Goal: Task Accomplishment & Management: Manage account settings

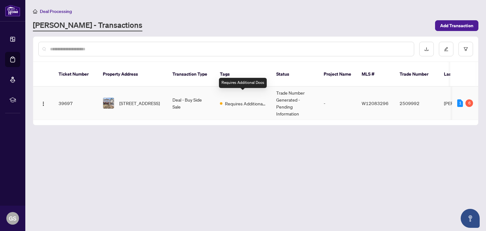
click at [243, 100] on span "Requires Additional Docs" at bounding box center [245, 103] width 41 height 7
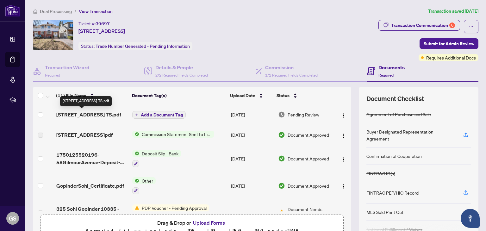
click at [90, 114] on span "58 Gilmour Ave TS.pdf" at bounding box center [88, 115] width 65 height 8
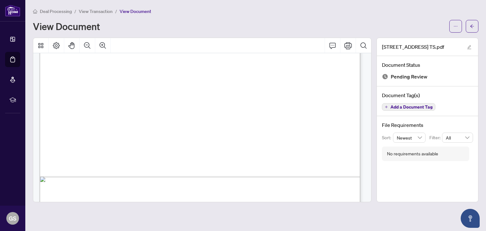
scroll to position [279, 0]
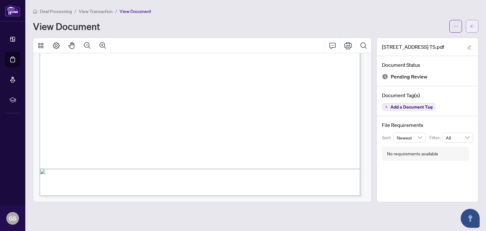
click at [477, 23] on button "button" at bounding box center [472, 26] width 13 height 13
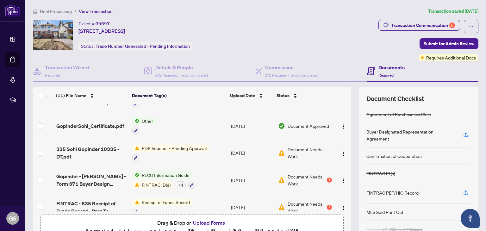
scroll to position [63, 0]
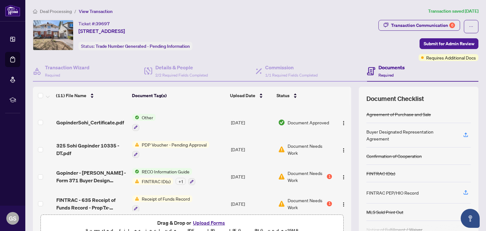
click at [288, 145] on span "Document Needs Work" at bounding box center [310, 149] width 44 height 14
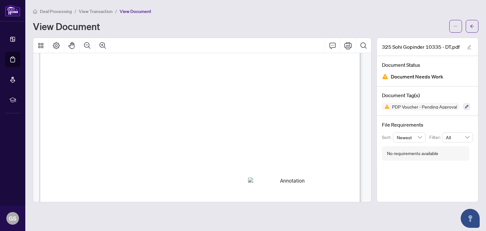
scroll to position [24, 0]
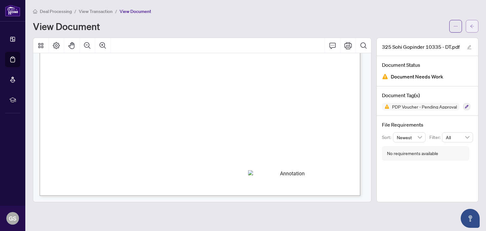
click at [469, 26] on button "button" at bounding box center [472, 26] width 13 height 13
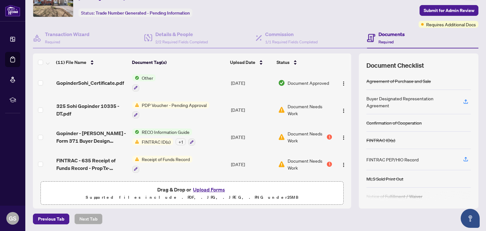
scroll to position [95, 0]
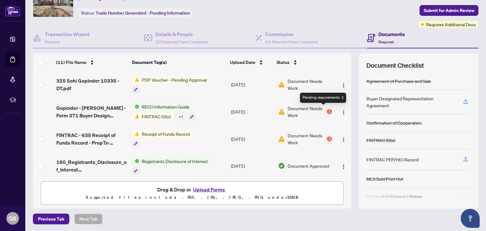
click at [327, 109] on div "1" at bounding box center [329, 111] width 5 height 5
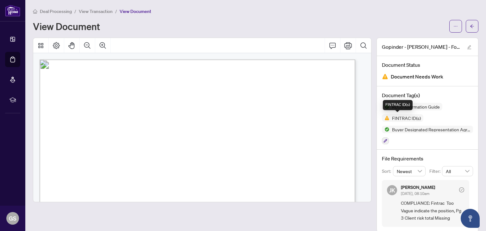
click at [403, 118] on span "FINTRAC ID(s)" at bounding box center [407, 118] width 34 height 4
click at [382, 118] on img at bounding box center [386, 118] width 8 height 8
click at [408, 119] on span "FINTRAC ID(s)" at bounding box center [407, 118] width 34 height 4
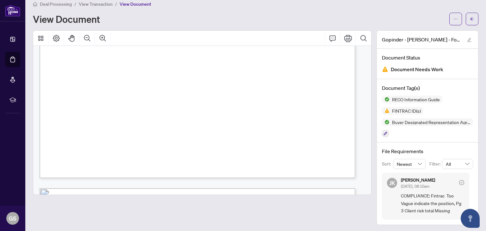
scroll to position [4212, 0]
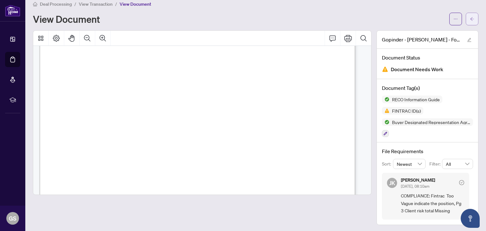
click at [470, 21] on span "button" at bounding box center [472, 19] width 4 height 10
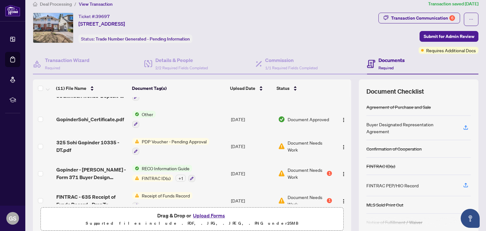
scroll to position [95, 0]
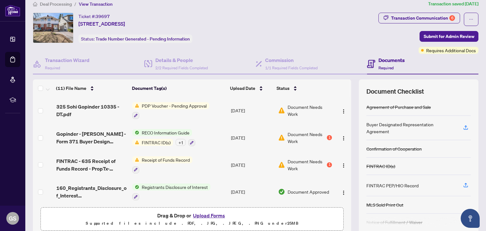
click at [327, 162] on div "1" at bounding box center [329, 164] width 5 height 5
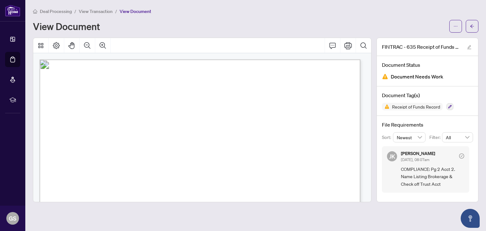
click at [442, 172] on span "COMPLIANCE: Pg 2 Acct 2. Name Listing Brokerage & Check off Trust Acct" at bounding box center [432, 177] width 63 height 22
click at [419, 171] on span "COMPLIANCE: Pg 2 Acct 2. Name Listing Brokerage & Check off Trust Acct" at bounding box center [432, 177] width 63 height 22
click at [419, 170] on span "COMPLIANCE: Pg 2 Acct 2. Name Listing Brokerage & Check off Trust Acct" at bounding box center [432, 177] width 63 height 22
drag, startPoint x: 417, startPoint y: 156, endPoint x: 446, endPoint y: 157, distance: 29.1
click at [421, 155] on div "Jaye Khosravi Jul/10/2025, 08:07am" at bounding box center [418, 157] width 34 height 12
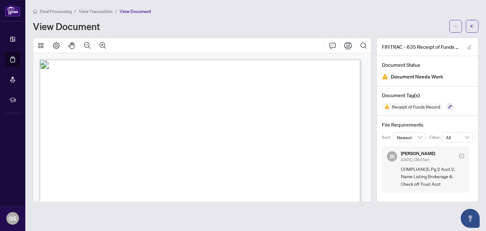
click at [461, 155] on icon "check-circle" at bounding box center [462, 156] width 2 height 2
click at [462, 156] on icon "check-circle" at bounding box center [461, 156] width 5 height 5
click at [400, 156] on div "JK Jaye Khosravi Jul/10/2025, 08:07am COMPLIANCE: Pg 2 Acct 2. Name Listing Bro…" at bounding box center [425, 169] width 87 height 47
click at [394, 156] on span "JK" at bounding box center [392, 156] width 6 height 9
click at [395, 155] on span "JK" at bounding box center [392, 156] width 6 height 9
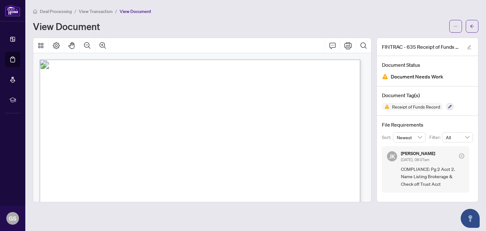
click at [412, 154] on h5 "Jaye Khosravi" at bounding box center [418, 153] width 34 height 4
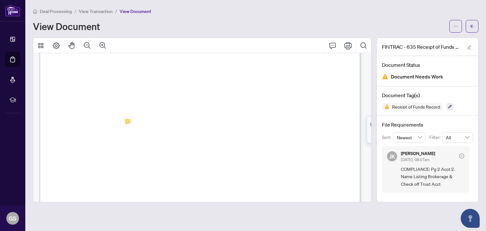
scroll to position [507, 0]
click at [455, 27] on icon "ellipsis" at bounding box center [456, 26] width 4 height 4
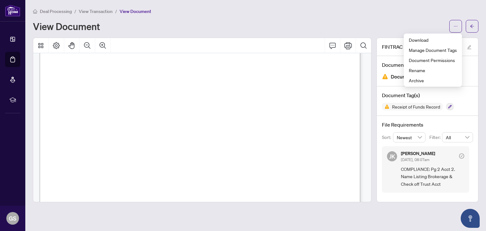
scroll to position [0, 0]
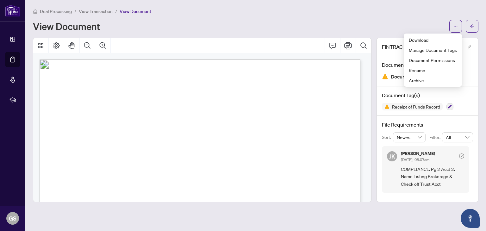
click at [419, 20] on div "View Document" at bounding box center [256, 26] width 446 height 13
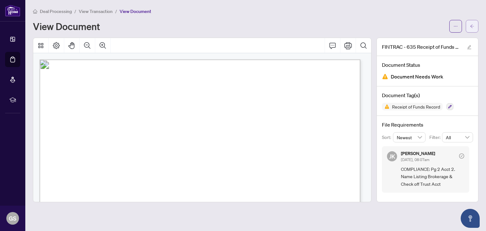
click at [473, 26] on icon "arrow-left" at bounding box center [472, 26] width 4 height 4
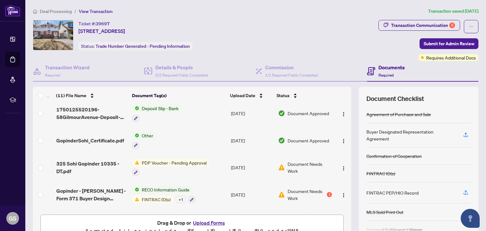
scroll to position [95, 0]
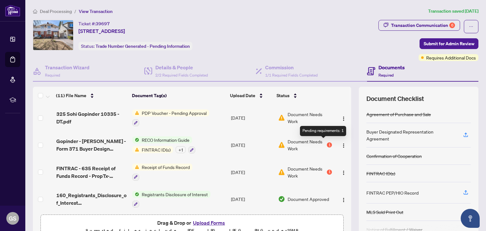
click at [327, 143] on div "1" at bounding box center [329, 144] width 5 height 5
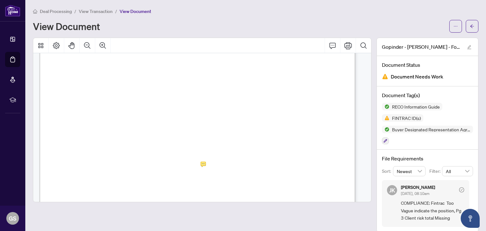
scroll to position [7, 0]
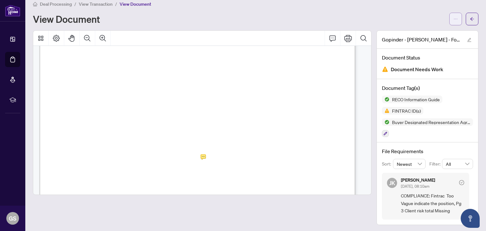
click at [454, 20] on icon "ellipsis" at bounding box center [456, 19] width 4 height 4
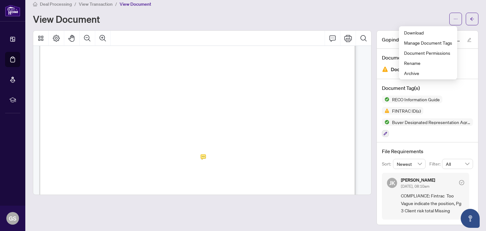
click at [412, 15] on div "View Document" at bounding box center [239, 19] width 413 height 10
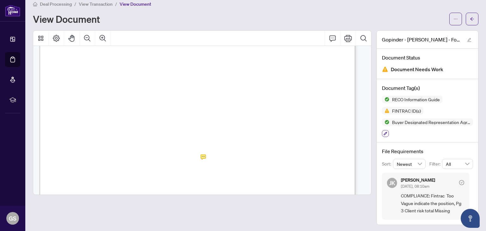
click at [382, 135] on button "button" at bounding box center [385, 133] width 7 height 7
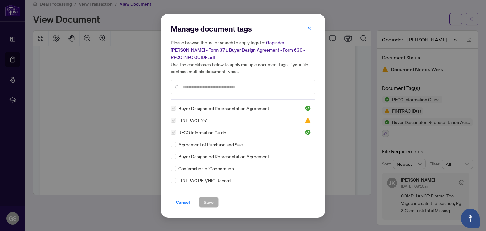
click at [185, 199] on span "Cancel" at bounding box center [183, 202] width 14 height 10
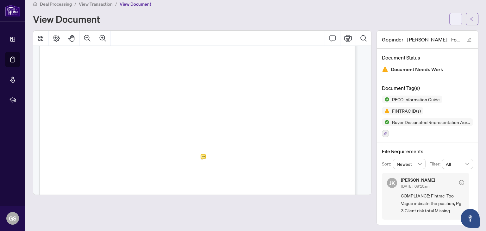
click at [454, 17] on icon "ellipsis" at bounding box center [456, 19] width 4 height 4
click at [434, 12] on div "Deal Processing / View Transaction / View Document View Document" at bounding box center [256, 12] width 446 height 25
click at [437, 219] on div "File Requirements Sort: Newest Filter: All JK Jaye Khosravi Jul/10/2025, 08:10a…" at bounding box center [427, 183] width 101 height 82
click at [470, 16] on button "button" at bounding box center [472, 19] width 13 height 13
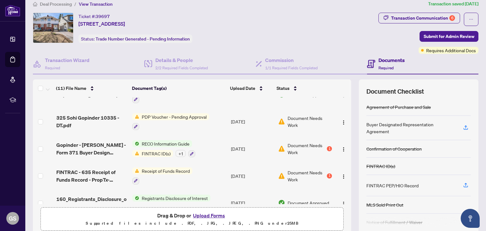
scroll to position [95, 0]
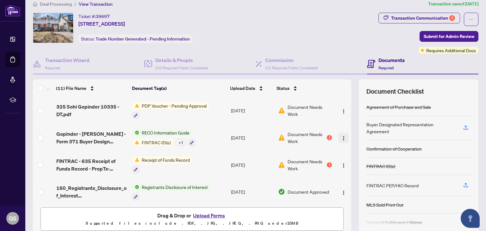
click at [341, 136] on img "button" at bounding box center [343, 138] width 5 height 5
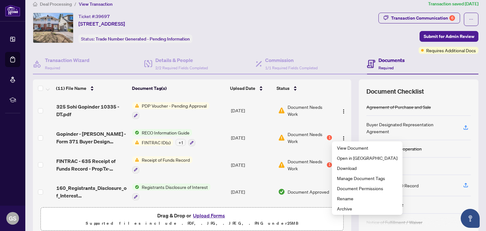
click at [316, 138] on span "Document Needs Work" at bounding box center [307, 138] width 38 height 14
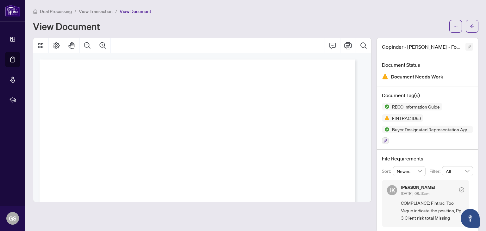
click at [467, 46] on icon "edit" at bounding box center [469, 47] width 4 height 4
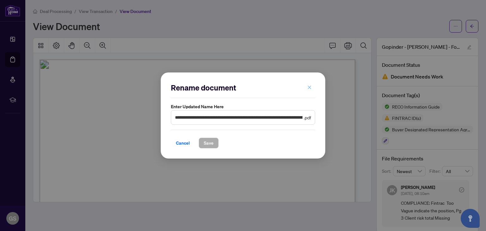
click at [310, 88] on icon "close" at bounding box center [309, 87] width 4 height 4
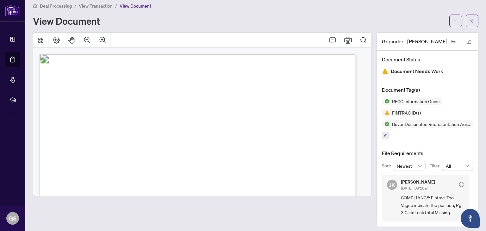
scroll to position [7, 0]
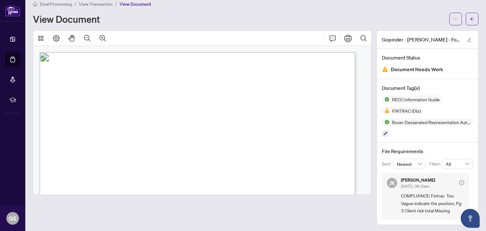
click at [425, 184] on span "Jul/10/2025, 08:10am" at bounding box center [415, 186] width 28 height 5
click at [459, 180] on icon "check-circle" at bounding box center [461, 182] width 5 height 5
click at [470, 17] on icon "arrow-left" at bounding box center [472, 19] width 4 height 4
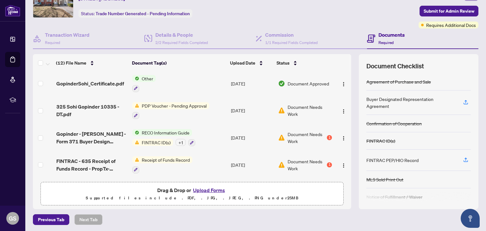
scroll to position [33, 0]
click at [384, 159] on div "FINTRAC PEP/HIO Record" at bounding box center [393, 159] width 52 height 7
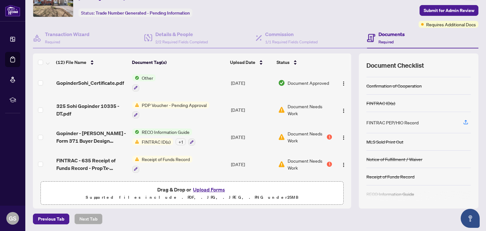
scroll to position [58, 0]
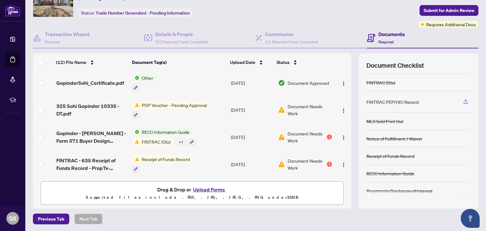
click at [200, 195] on p "Supported files include .PDF, .JPG, .JPEG, .PNG under 25 MB" at bounding box center [192, 198] width 295 height 8
click at [384, 40] on span "Required" at bounding box center [386, 42] width 15 height 5
click at [379, 31] on h4 "Documents" at bounding box center [392, 34] width 26 height 8
click at [177, 140] on div "+ 1" at bounding box center [181, 141] width 10 height 7
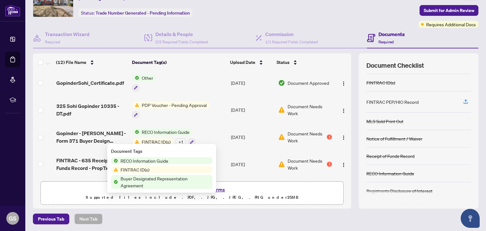
click at [142, 133] on span "RECO Information Guide" at bounding box center [165, 132] width 53 height 7
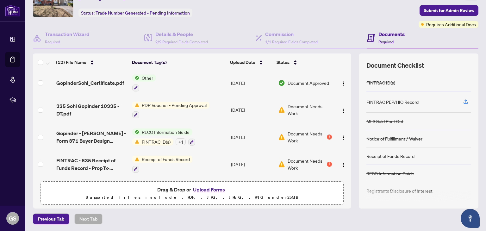
click at [101, 132] on span "Gopinder - [PERSON_NAME] - Form 371 Buyer Design Agreement - Form 630 - RECO IN…" at bounding box center [91, 136] width 71 height 15
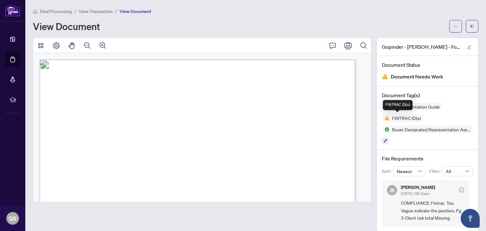
click at [390, 118] on span "FINTRAC ID(s)" at bounding box center [407, 118] width 34 height 4
click at [401, 76] on span "Document Needs Work" at bounding box center [417, 76] width 53 height 9
click at [384, 140] on icon "button" at bounding box center [385, 140] width 3 height 3
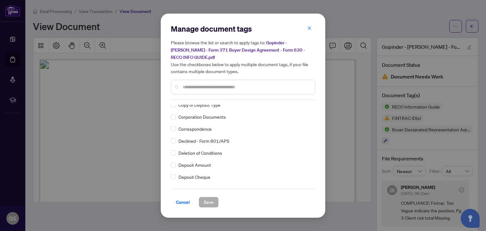
scroll to position [475, 0]
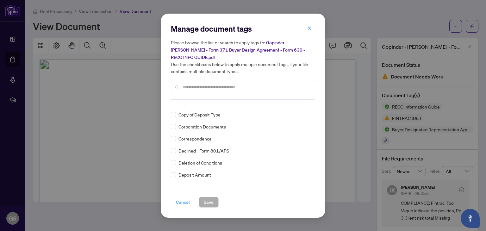
click at [185, 197] on span "Cancel" at bounding box center [183, 202] width 14 height 10
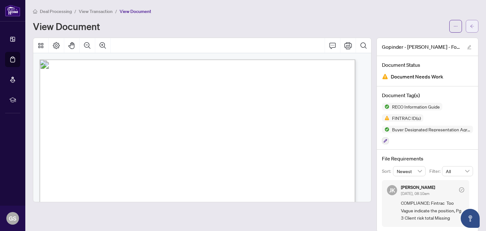
click at [470, 27] on button "button" at bounding box center [472, 26] width 13 height 13
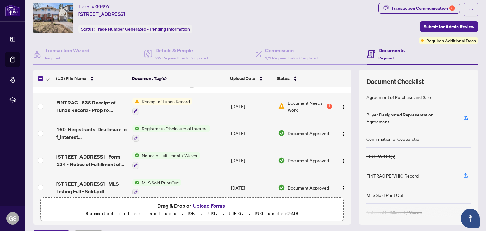
scroll to position [33, 0]
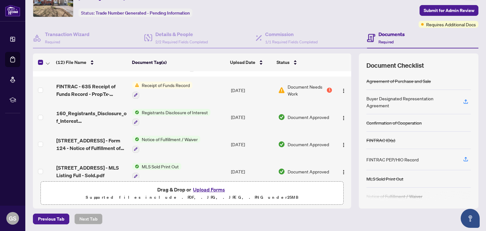
click at [209, 189] on button "Upload Forms" at bounding box center [209, 190] width 36 height 8
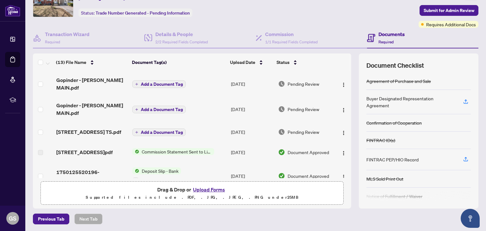
scroll to position [0, 0]
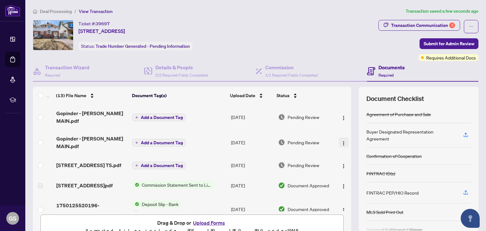
click at [341, 142] on img "button" at bounding box center [343, 143] width 5 height 5
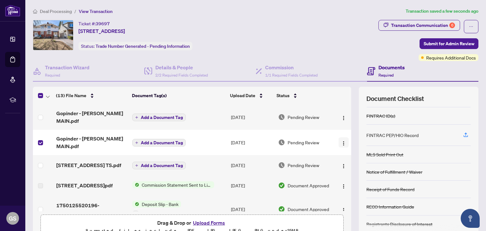
click at [341, 142] on img "button" at bounding box center [343, 143] width 5 height 5
drag, startPoint x: 249, startPoint y: 144, endPoint x: 238, endPoint y: 144, distance: 11.1
click at [238, 144] on td "[DATE]" at bounding box center [252, 142] width 47 height 25
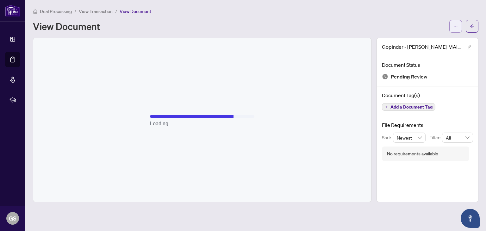
click at [457, 28] on icon "ellipsis" at bounding box center [456, 26] width 4 height 4
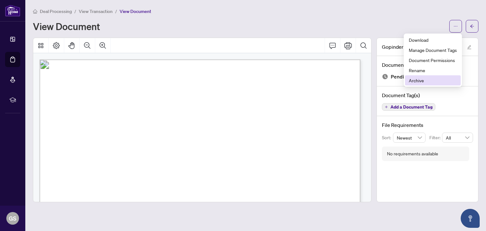
click at [420, 81] on span "Archive" at bounding box center [433, 80] width 48 height 7
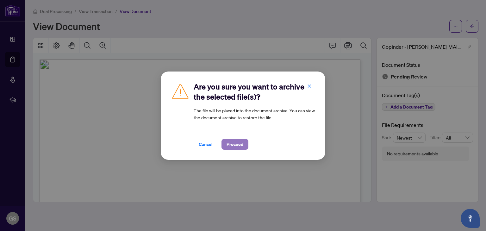
click at [237, 143] on span "Proceed" at bounding box center [235, 144] width 17 height 10
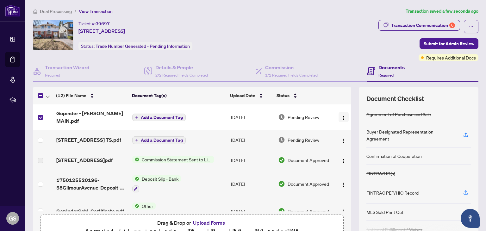
click at [341, 116] on img "button" at bounding box center [343, 118] width 5 height 5
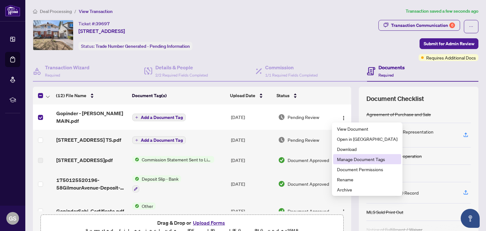
click at [367, 161] on span "Manage Document Tags" at bounding box center [367, 159] width 60 height 7
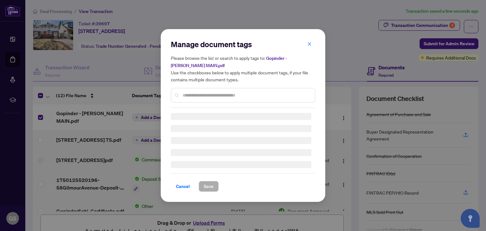
click at [200, 94] on div "Manage document tags Please browse the list or search to apply tags to: Gopinde…" at bounding box center [243, 73] width 144 height 69
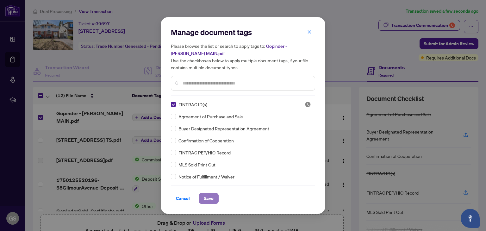
click at [211, 198] on span "Save" at bounding box center [209, 198] width 10 height 10
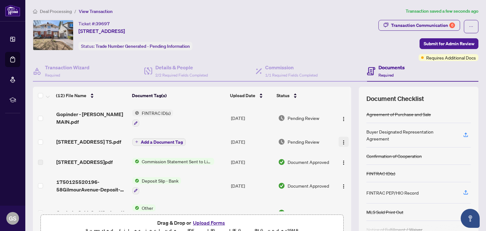
click at [341, 141] on img "button" at bounding box center [343, 142] width 5 height 5
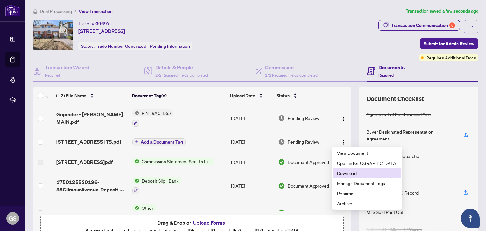
click at [347, 173] on span "Download" at bounding box center [367, 173] width 60 height 7
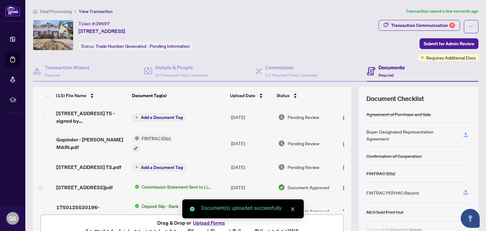
click at [156, 116] on span "Add a Document Tag" at bounding box center [162, 117] width 42 height 4
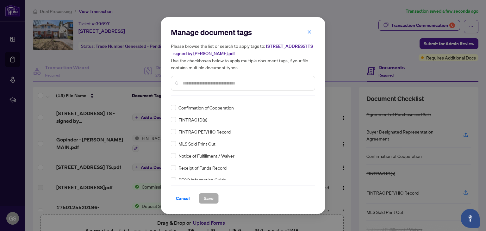
scroll to position [32, 0]
click at [218, 80] on input "text" at bounding box center [246, 83] width 127 height 7
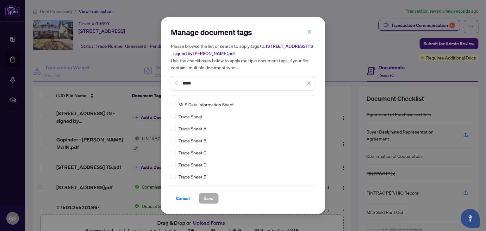
type input "*****"
click at [207, 196] on span "Save" at bounding box center [209, 198] width 10 height 10
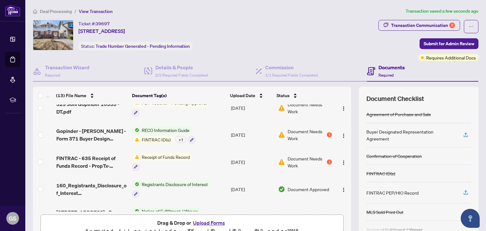
scroll to position [134, 0]
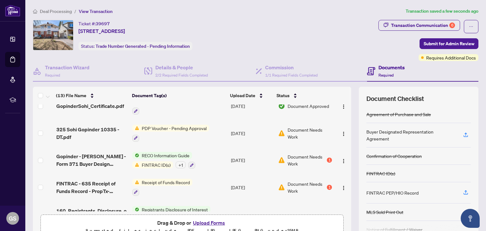
click at [184, 180] on span "Receipt of Funds Record" at bounding box center [165, 182] width 53 height 7
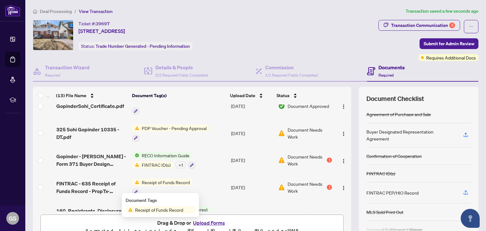
scroll to position [197, 0]
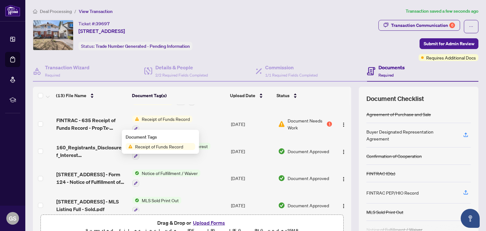
click at [159, 149] on span "Receipt of Funds Record" at bounding box center [159, 146] width 53 height 7
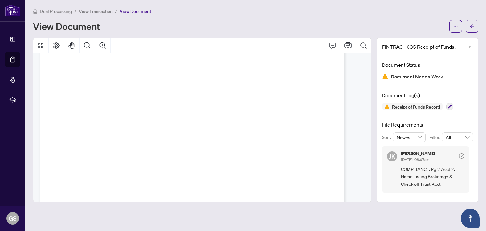
scroll to position [190, 0]
click at [474, 26] on icon "arrow-left" at bounding box center [472, 26] width 4 height 4
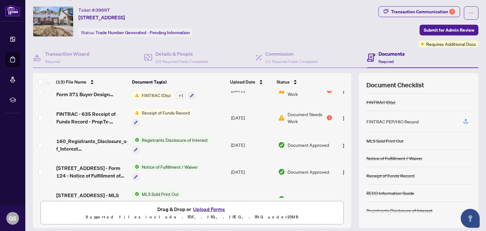
scroll to position [33, 0]
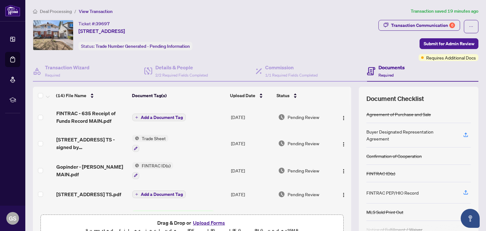
click at [151, 117] on span "Add a Document Tag" at bounding box center [162, 117] width 42 height 4
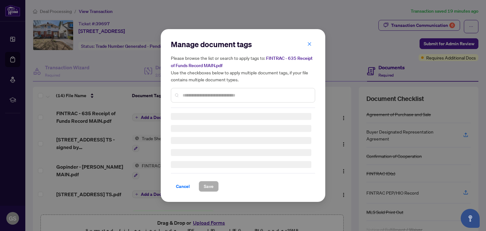
click at [198, 99] on div "Manage document tags Please browse the list or search to apply tags to: FINTRAC…" at bounding box center [243, 115] width 144 height 153
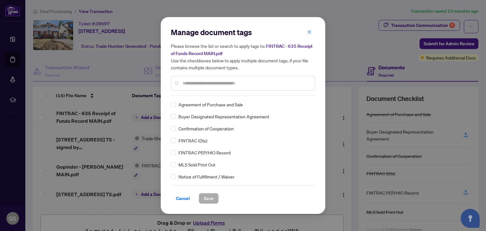
click at [201, 81] on input "text" at bounding box center [246, 83] width 127 height 7
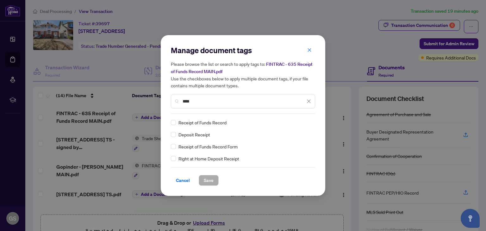
type input "****"
click at [208, 183] on span "Save" at bounding box center [209, 180] width 10 height 10
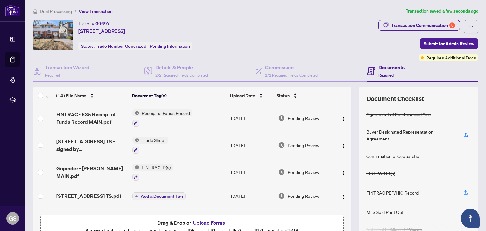
scroll to position [63, 0]
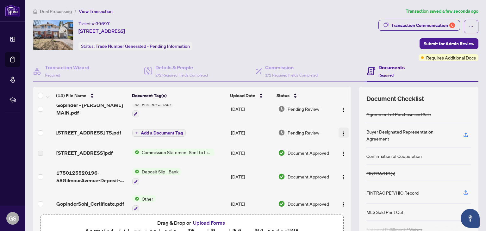
click at [341, 132] on img "button" at bounding box center [343, 133] width 5 height 5
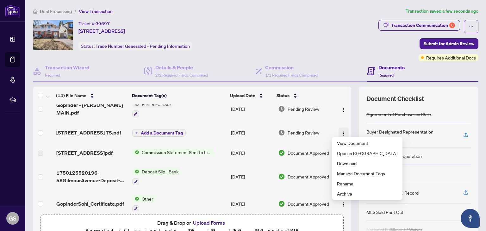
click at [341, 131] on img "button" at bounding box center [343, 133] width 5 height 5
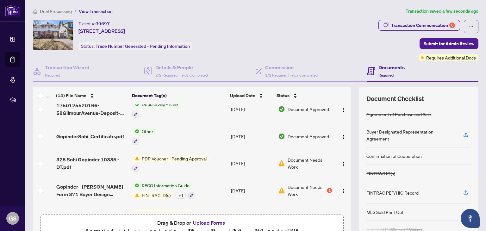
scroll to position [158, 0]
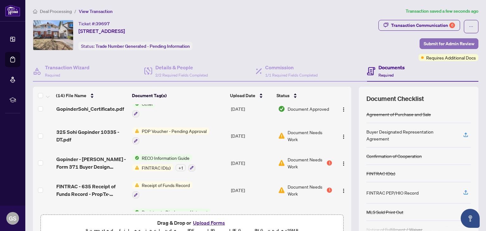
click at [453, 44] on span "Submit for Admin Review" at bounding box center [449, 44] width 51 height 10
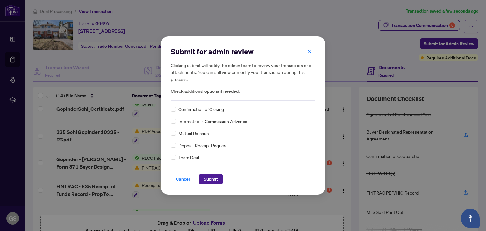
drag, startPoint x: 218, startPoint y: 178, endPoint x: 206, endPoint y: 154, distance: 26.5
click at [218, 176] on span "Submit" at bounding box center [211, 179] width 14 height 10
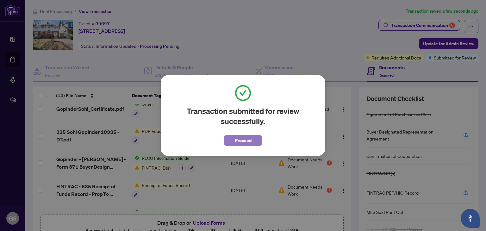
click at [246, 141] on span "Proceed" at bounding box center [243, 140] width 17 height 10
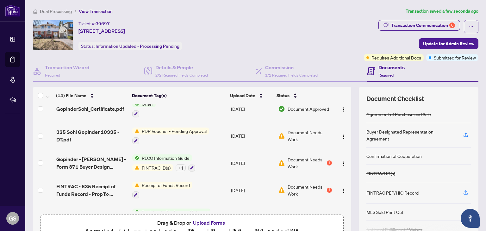
scroll to position [0, 0]
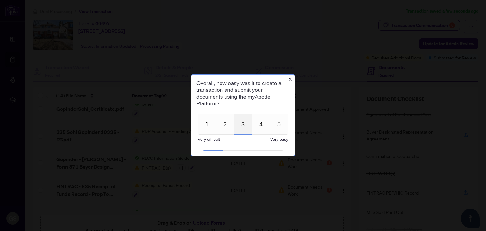
click at [238, 122] on button "3" at bounding box center [243, 124] width 18 height 21
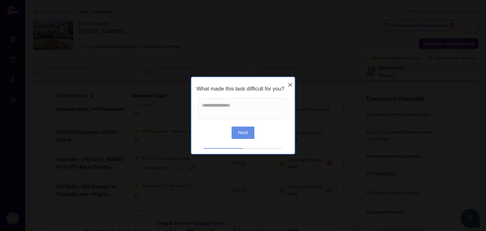
click at [242, 133] on button "Next" at bounding box center [243, 132] width 23 height 12
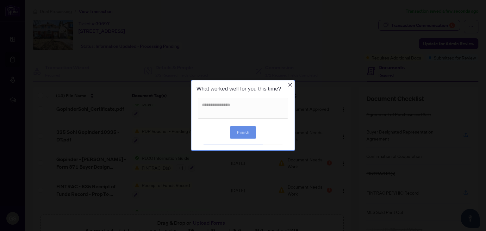
click at [246, 130] on button "Finish" at bounding box center [243, 132] width 26 height 12
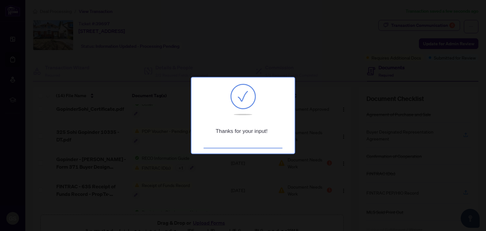
click at [320, 132] on div at bounding box center [243, 115] width 486 height 231
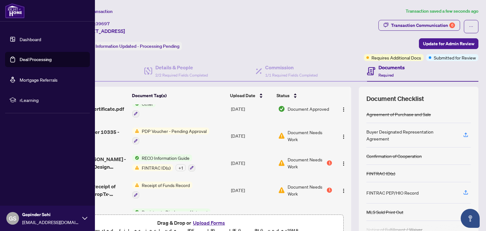
click at [20, 36] on link "Dashboard" at bounding box center [31, 39] width 22 height 6
